Goal: Information Seeking & Learning: Learn about a topic

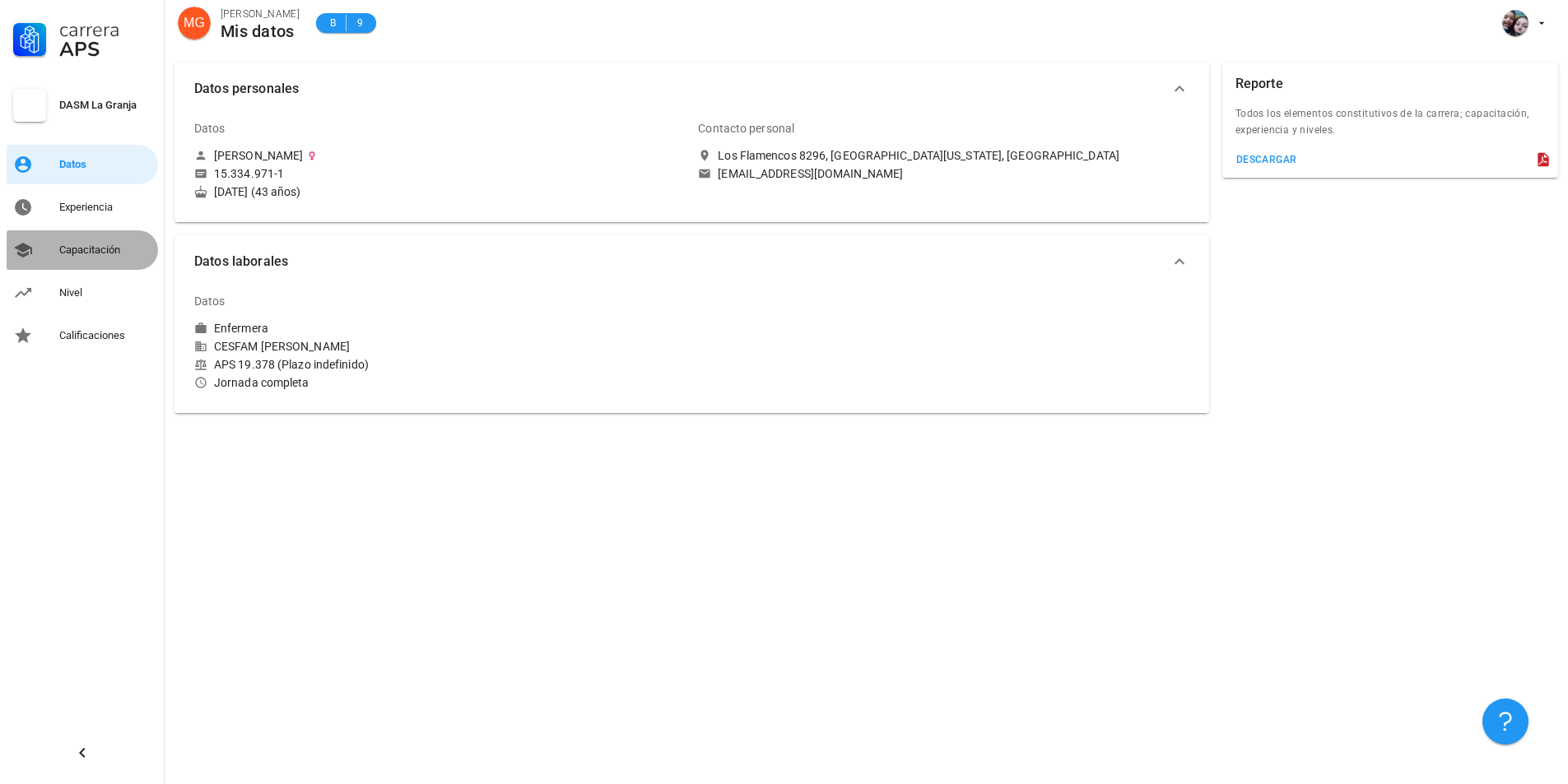
click at [91, 256] on div "Capacitación" at bounding box center [105, 249] width 92 height 13
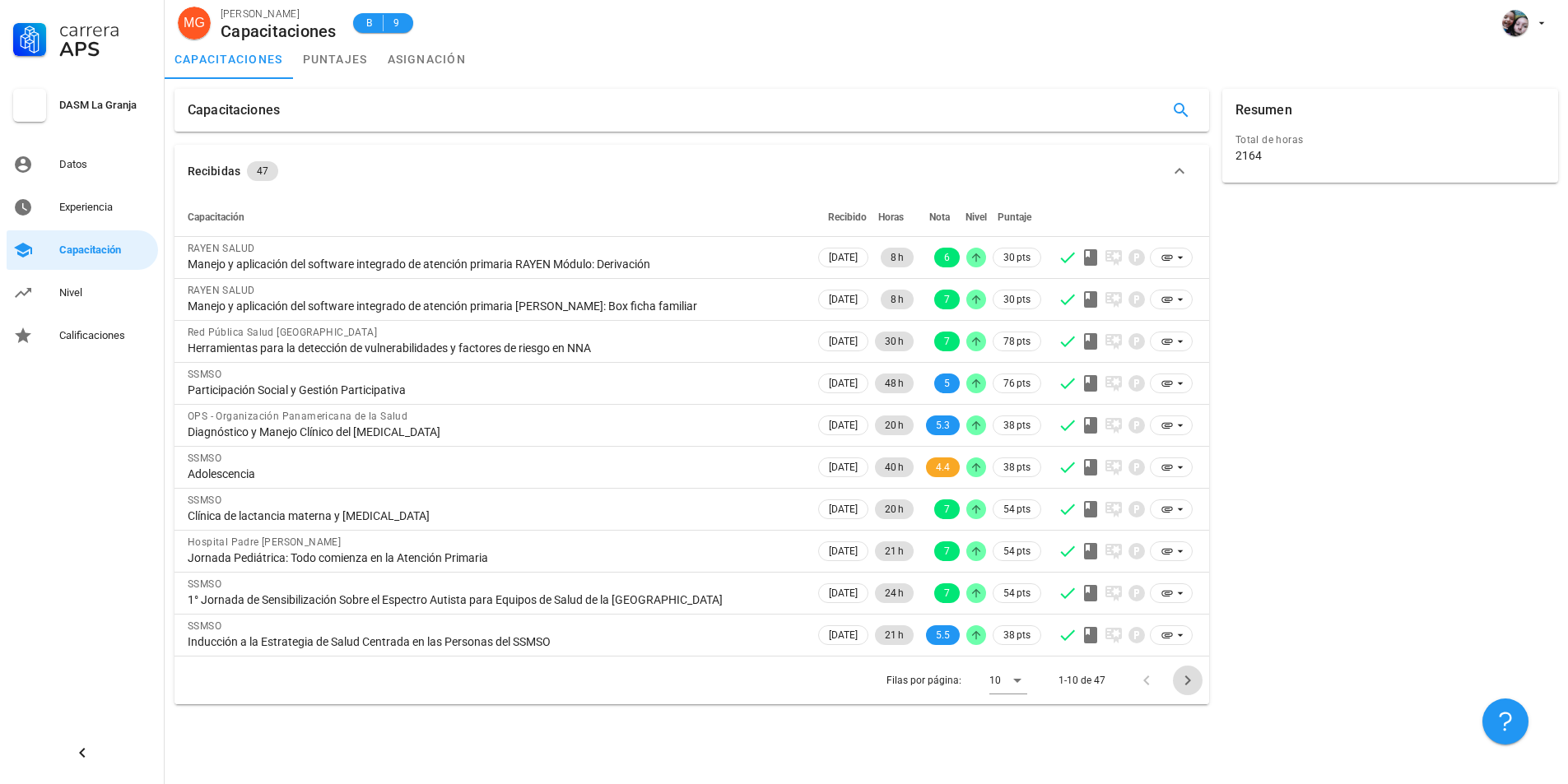
click at [1188, 681] on icon "Página siguiente" at bounding box center [1187, 680] width 6 height 10
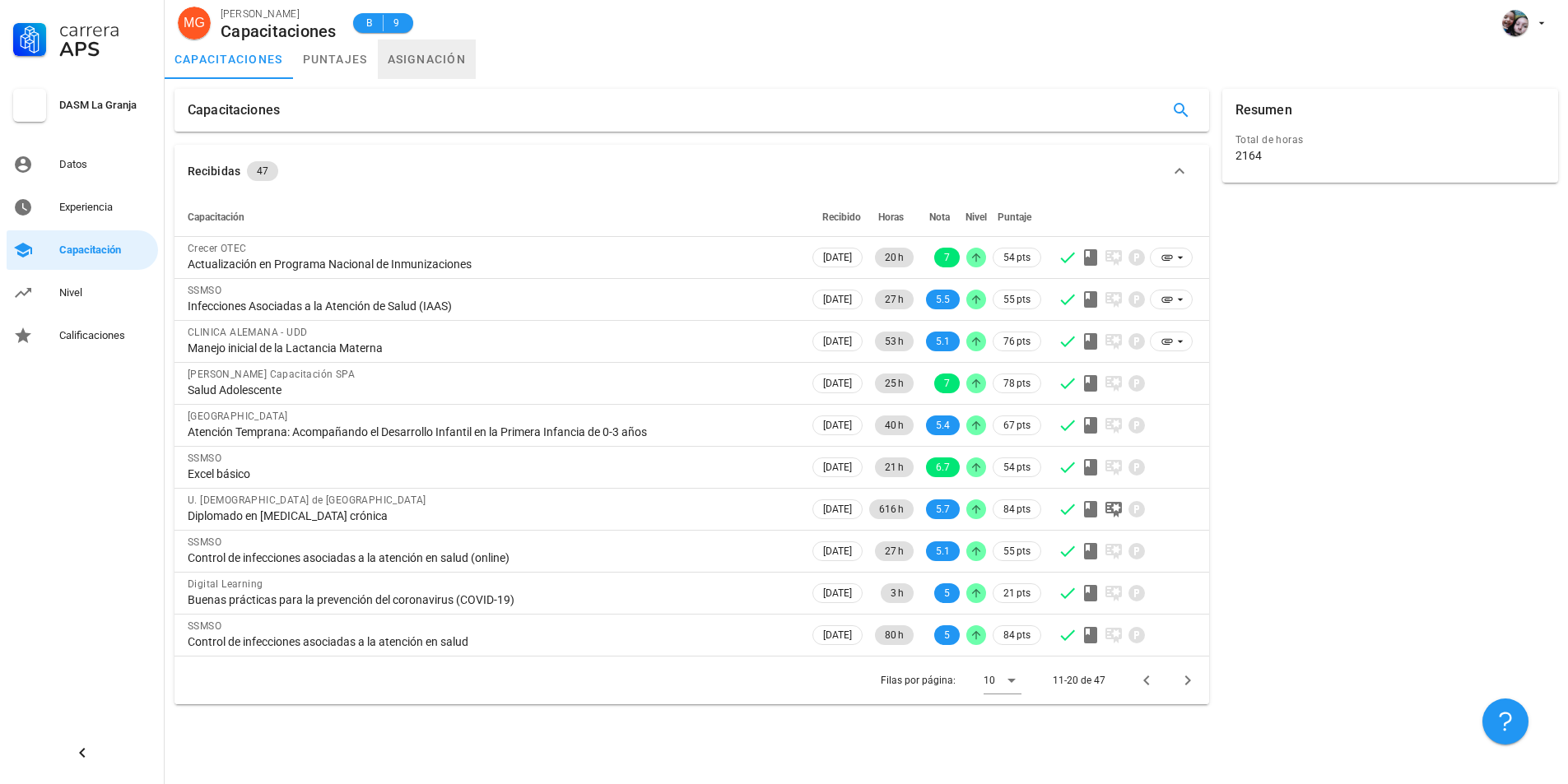
click at [439, 64] on link "asignación" at bounding box center [427, 59] width 99 height 40
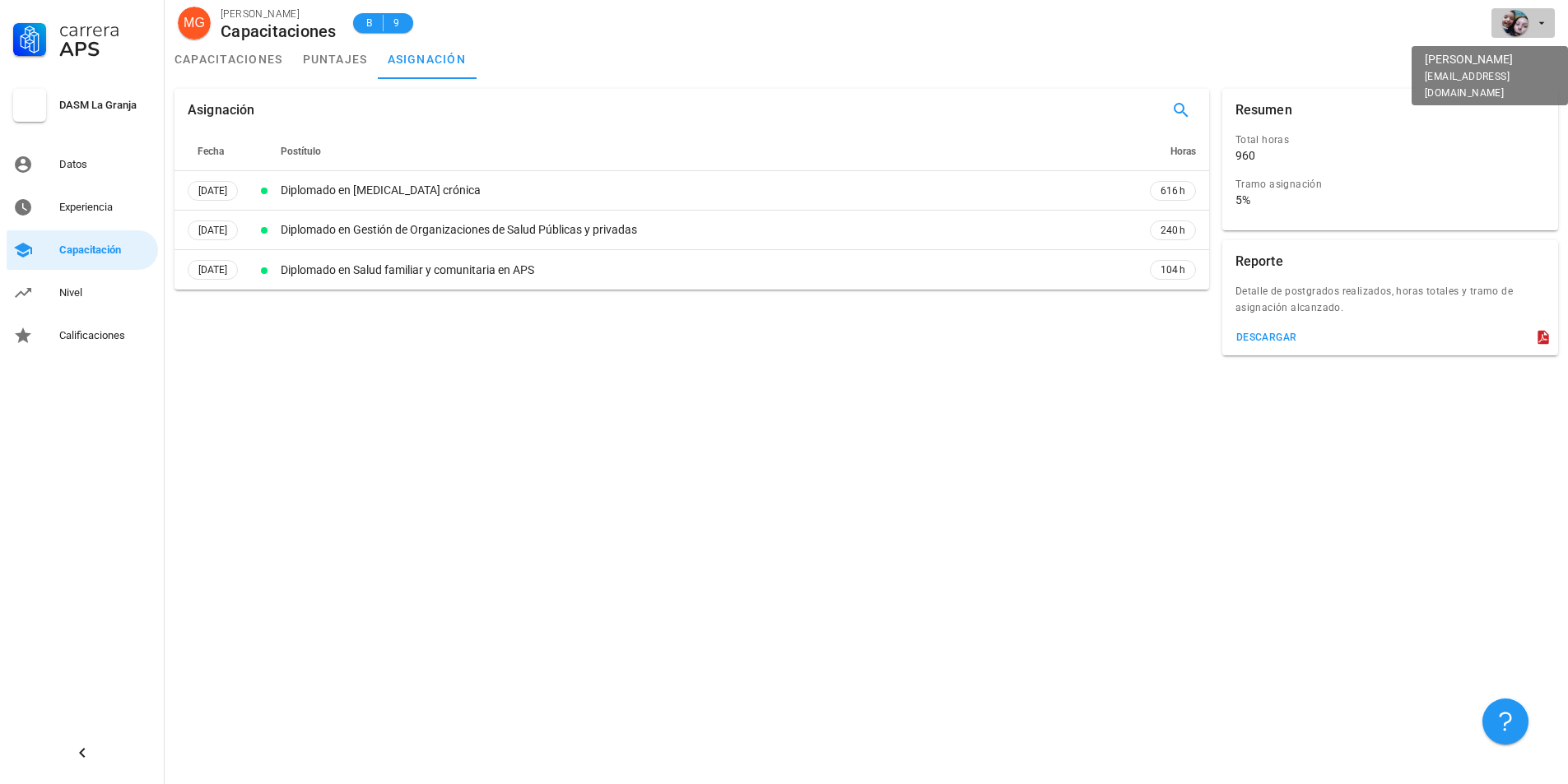
click at [1534, 33] on span "button" at bounding box center [1522, 23] width 50 height 27
click at [1541, 54] on div "Salir" at bounding box center [1532, 63] width 27 height 33
